Goal: Information Seeking & Learning: Check status

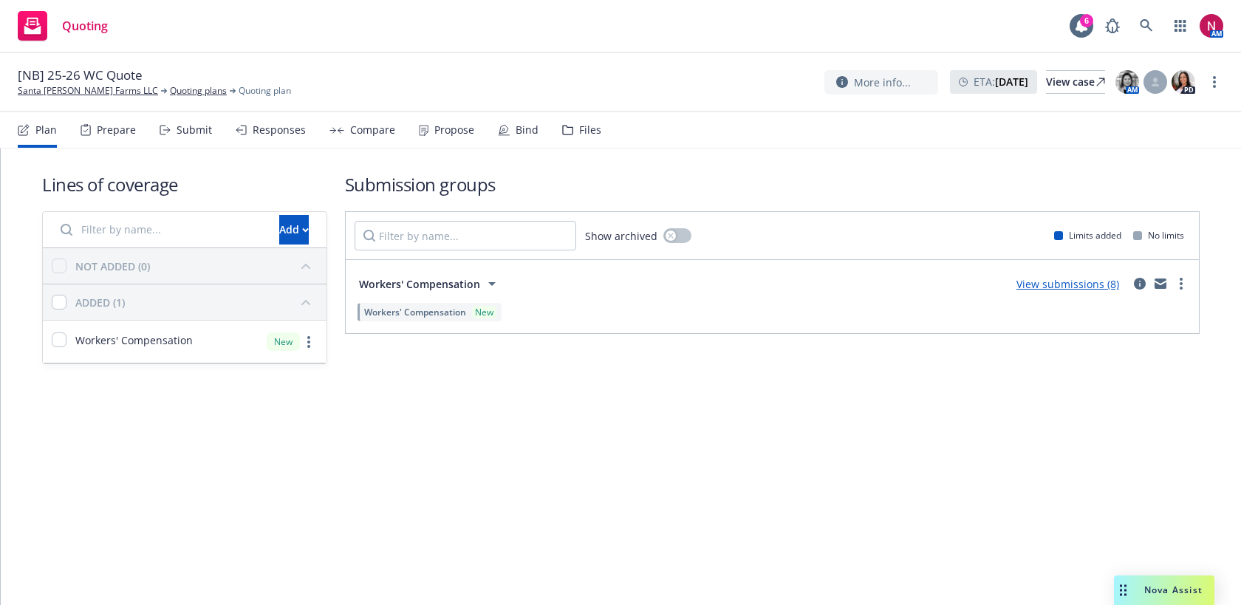
click at [253, 138] on div "Responses" at bounding box center [271, 129] width 70 height 35
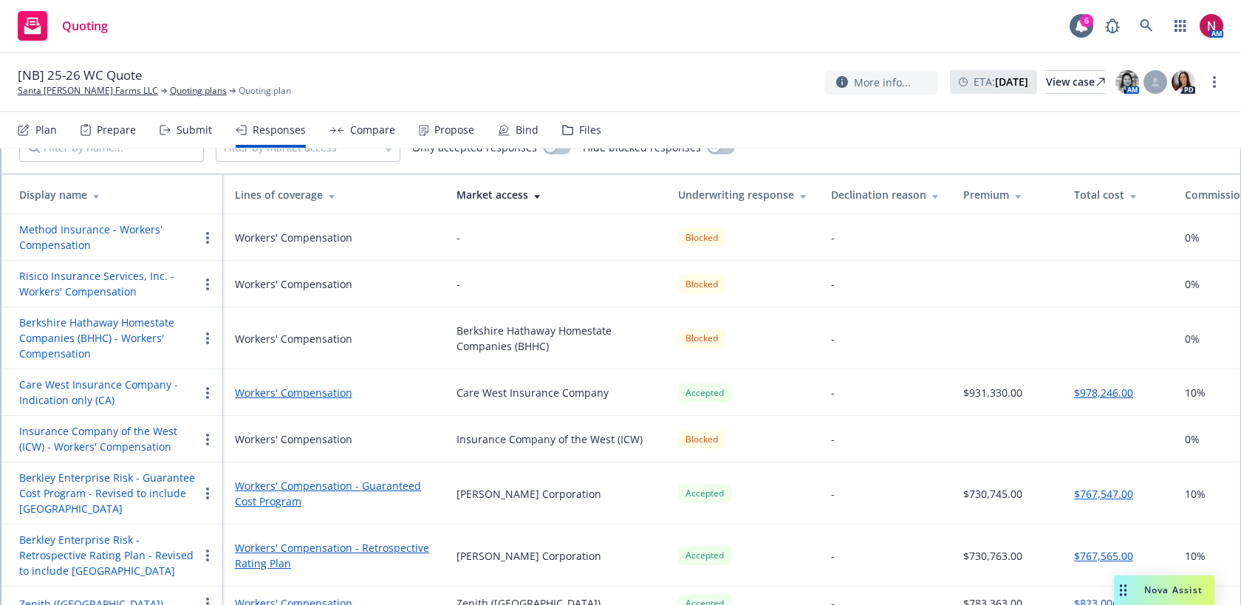
scroll to position [147, 0]
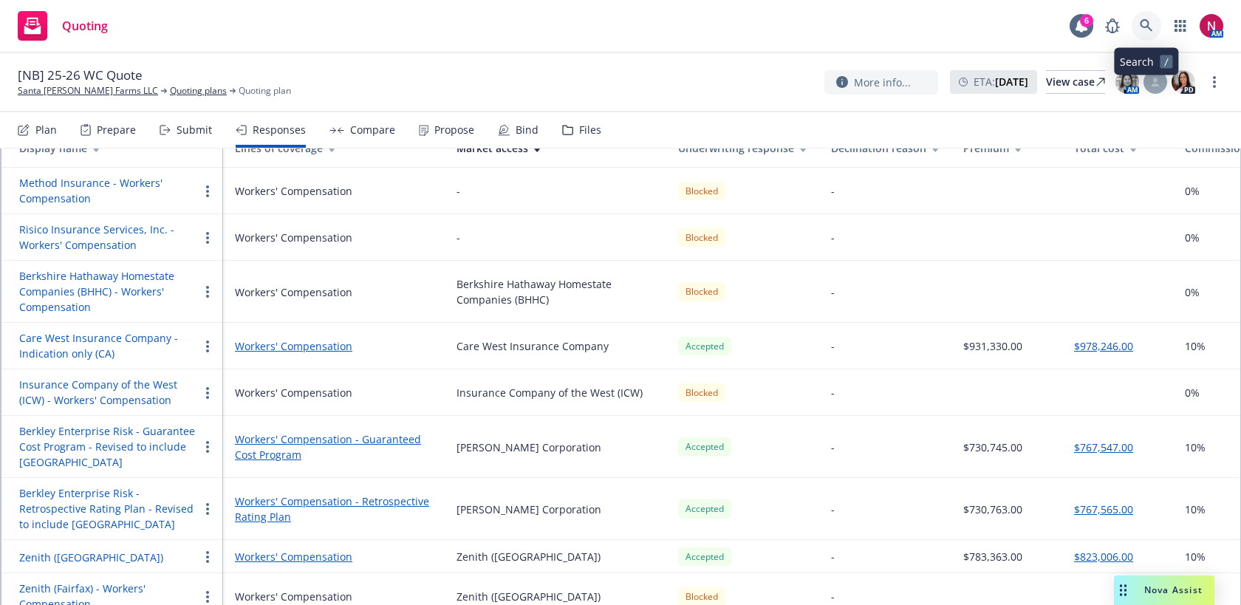
click at [1151, 22] on icon at bounding box center [1145, 25] width 13 height 13
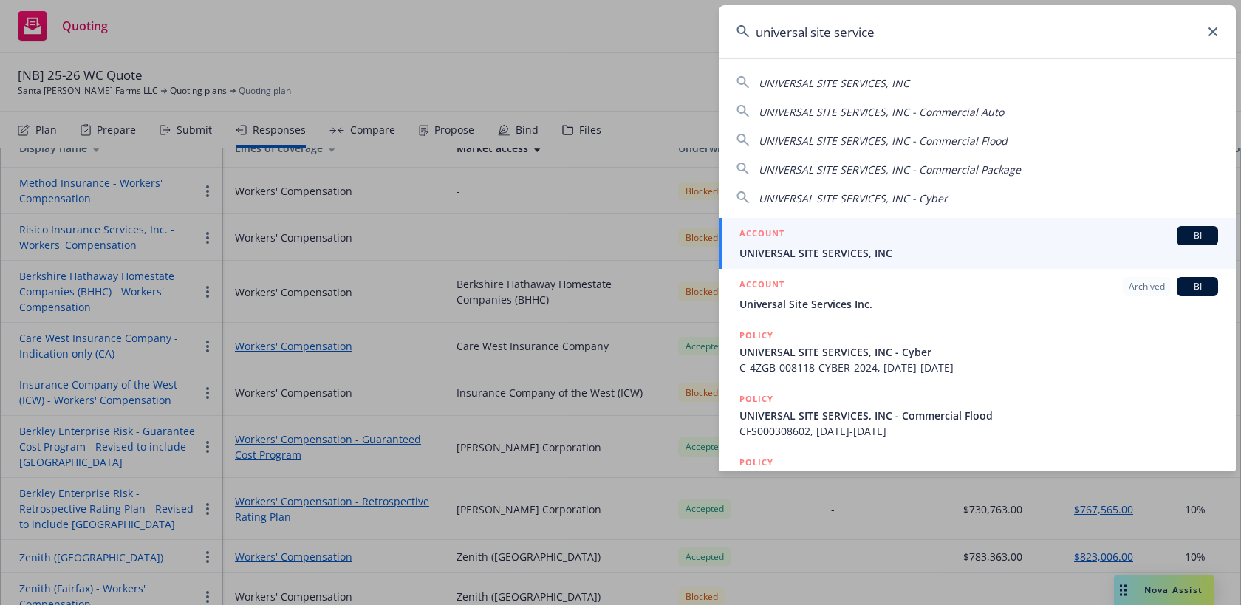
type input "universal site service"
click at [989, 234] on div "ACCOUNT BI" at bounding box center [978, 235] width 478 height 19
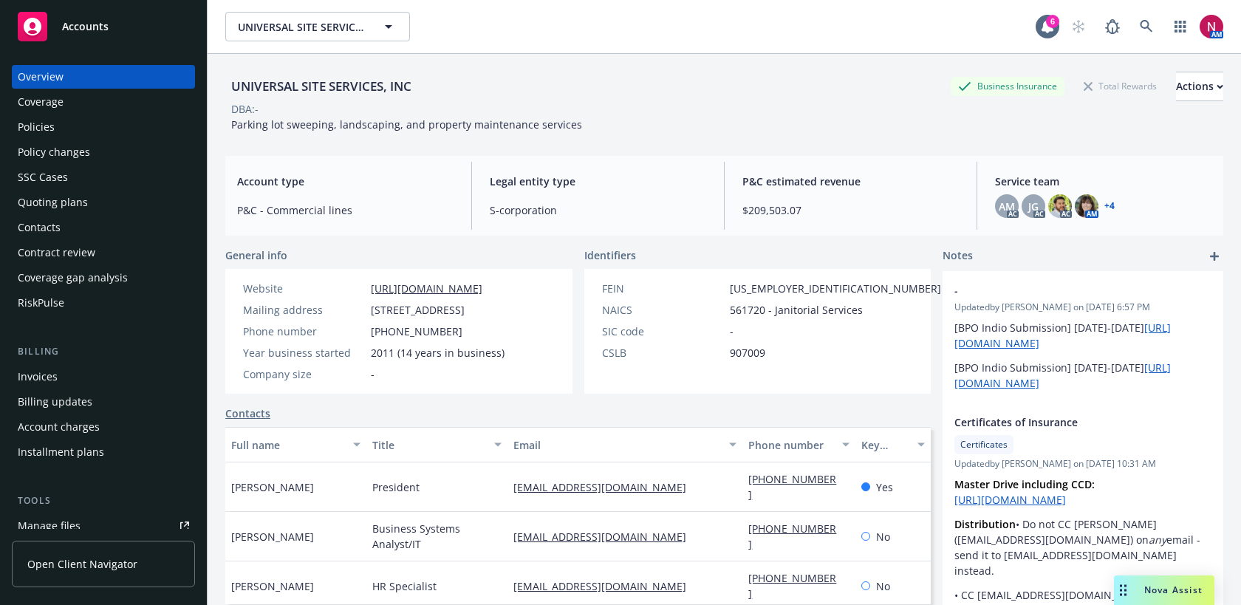
click at [70, 204] on div "Quoting plans" at bounding box center [53, 203] width 70 height 24
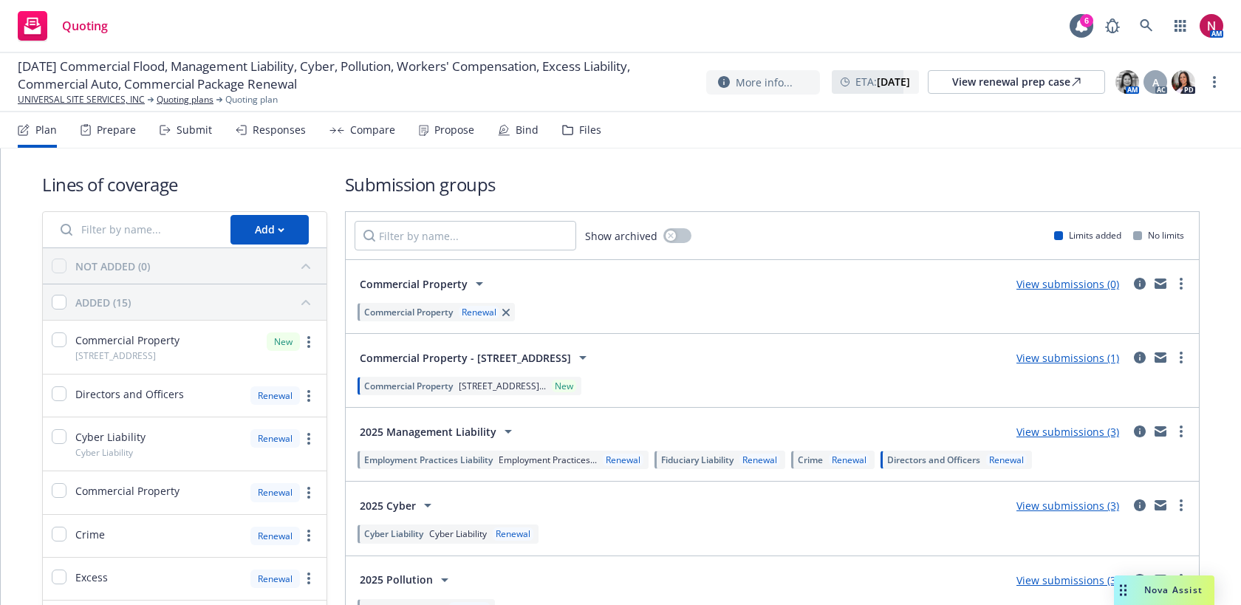
click at [277, 131] on div "Responses" at bounding box center [279, 130] width 53 height 12
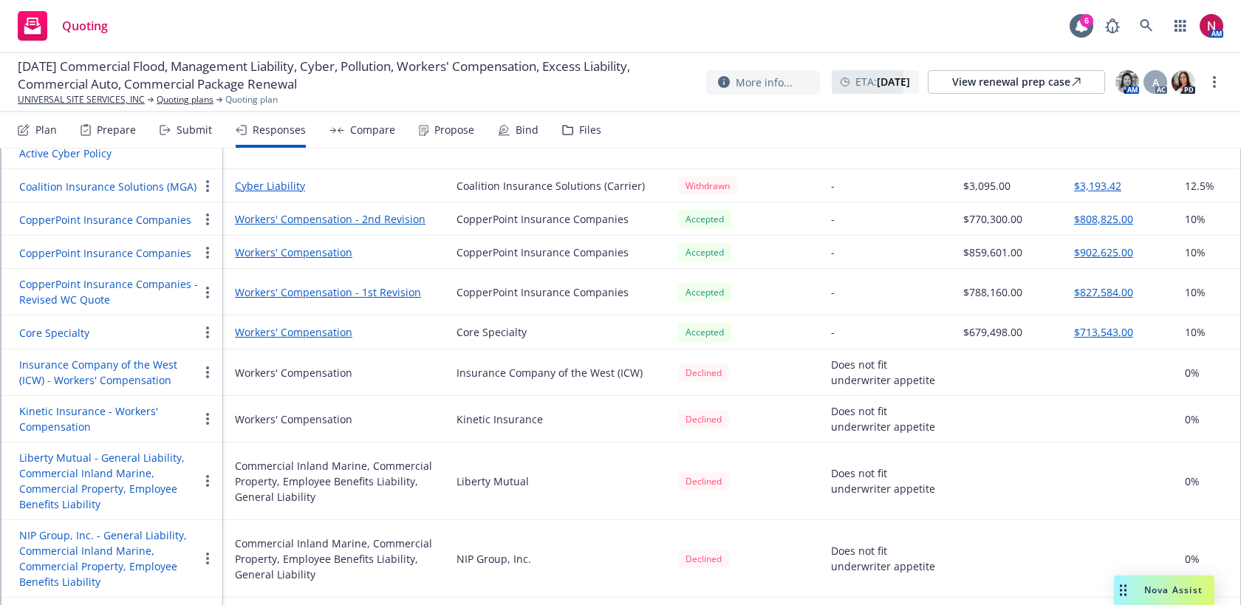
scroll to position [1098, 0]
